Goal: Register for event/course

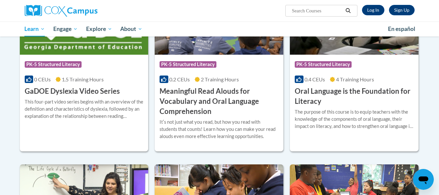
scroll to position [418, 0]
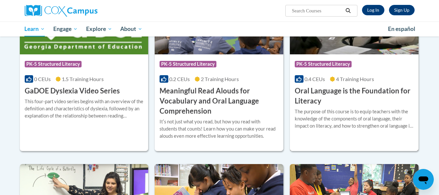
click at [356, 93] on h3 "Oral Language is the Foundation for Literacy" at bounding box center [354, 96] width 119 height 20
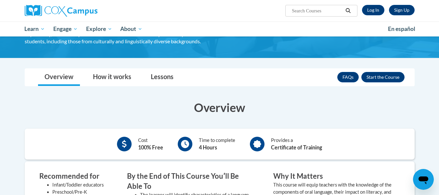
scroll to position [87, 0]
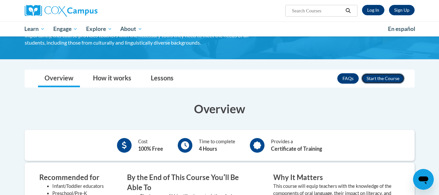
click at [382, 79] on button "Enroll" at bounding box center [382, 78] width 43 height 10
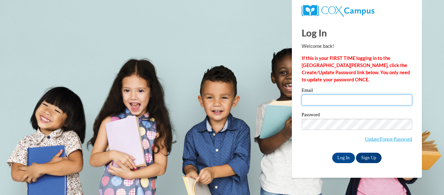
click at [343, 101] on input "Email" at bounding box center [356, 99] width 110 height 11
type input "mdaniels@kusd.edu"
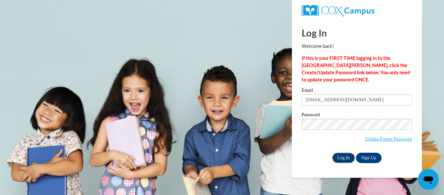
click at [346, 159] on input "Log In" at bounding box center [343, 157] width 23 height 10
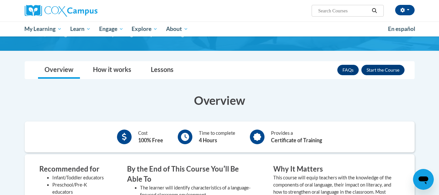
scroll to position [96, 0]
click at [390, 69] on button "Enroll" at bounding box center [382, 69] width 43 height 10
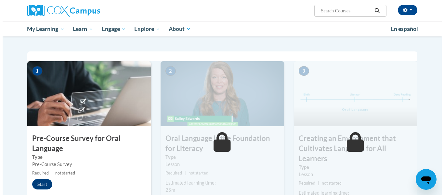
scroll to position [118, 0]
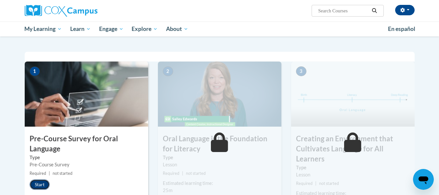
click at [35, 184] on button "Start" at bounding box center [40, 184] width 20 height 10
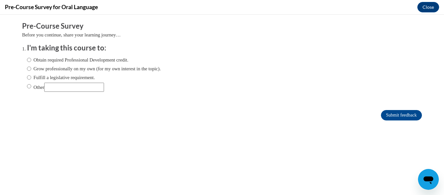
scroll to position [0, 0]
click at [27, 78] on input "Fulfill a legislative requirement." at bounding box center [29, 77] width 4 height 7
radio input "true"
click at [392, 116] on input "Submit feedback" at bounding box center [401, 115] width 41 height 10
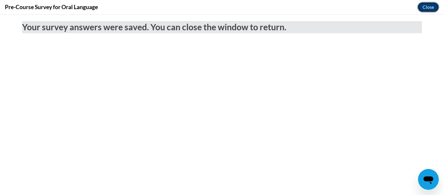
click at [424, 6] on button "Close" at bounding box center [428, 7] width 22 height 10
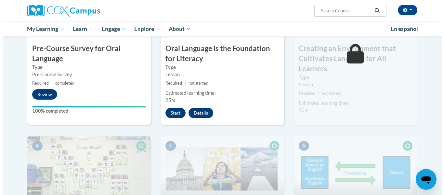
scroll to position [211, 0]
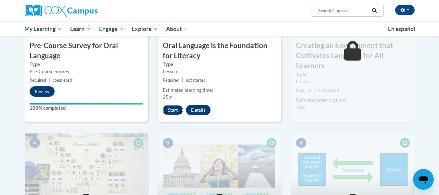
click at [171, 110] on button "Start" at bounding box center [173, 110] width 20 height 10
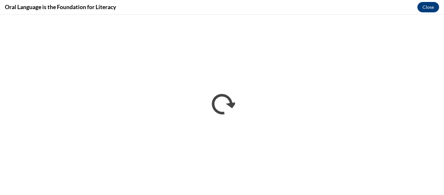
scroll to position [0, 0]
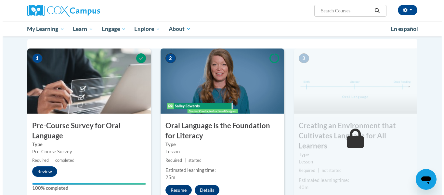
scroll to position [204, 0]
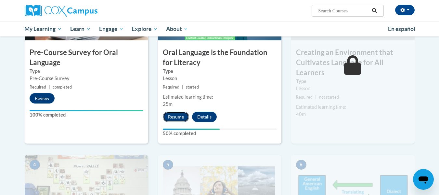
click at [177, 116] on button "Resume" at bounding box center [176, 116] width 26 height 10
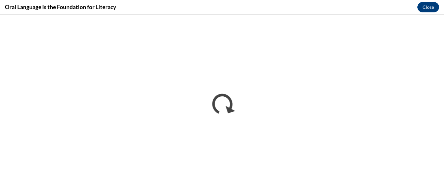
scroll to position [0, 0]
